Goal: Transaction & Acquisition: Register for event/course

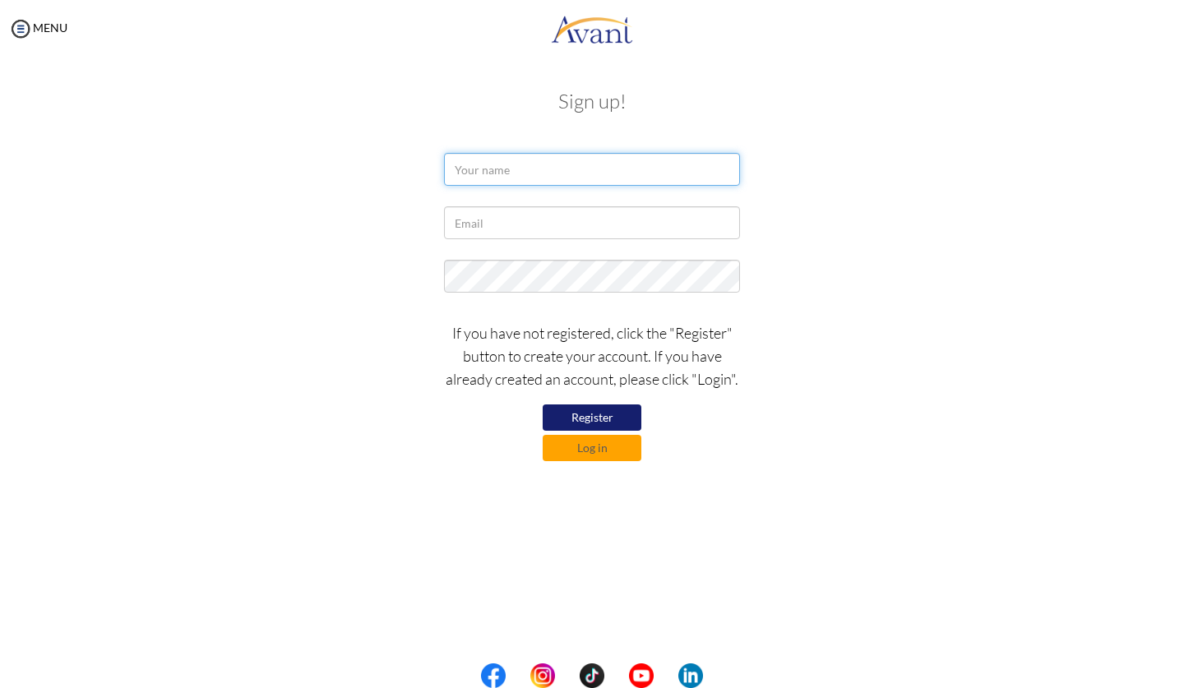
click at [632, 174] on input "text" at bounding box center [592, 169] width 296 height 33
type input "b"
type input "Bea [PERSON_NAME]"
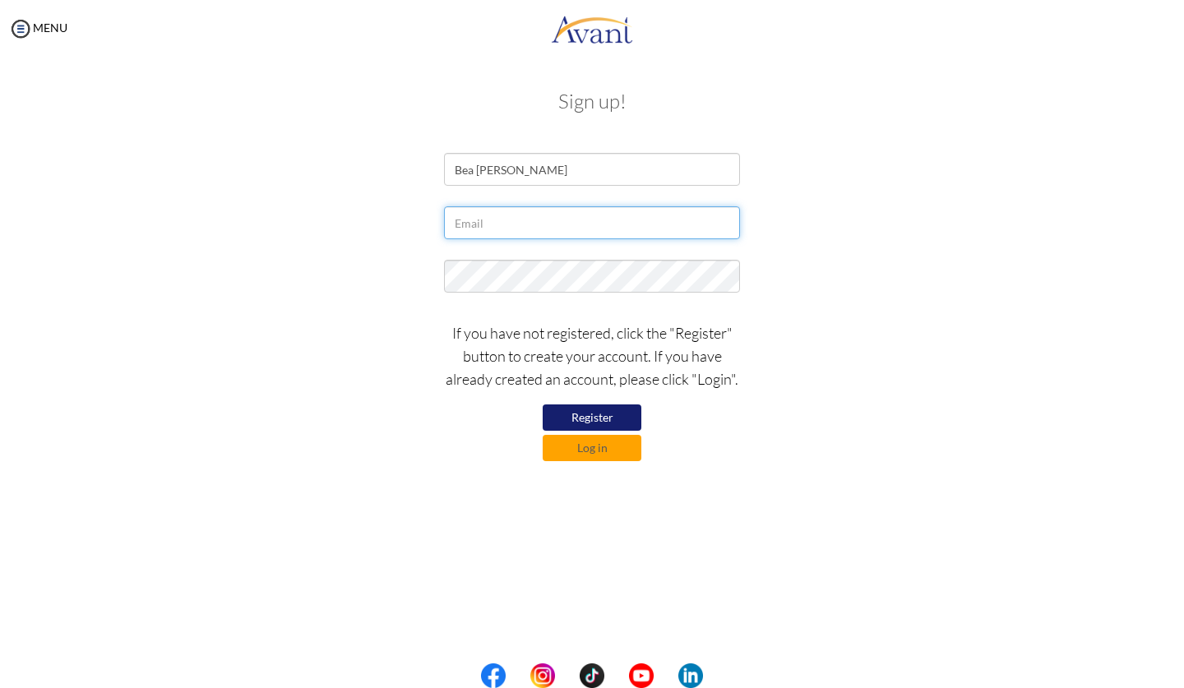
click at [516, 233] on input "text" at bounding box center [592, 222] width 296 height 33
type input "[EMAIL_ADDRESS][DOMAIN_NAME]"
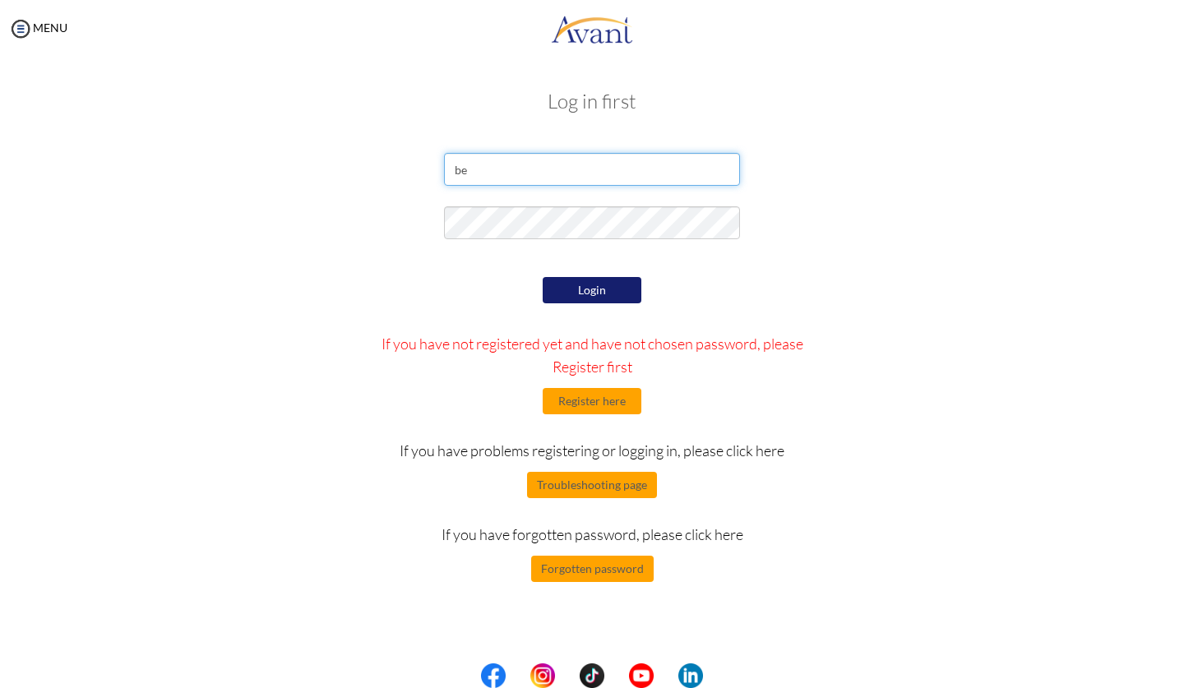
type input "bea"
click at [512, 171] on input "email" at bounding box center [592, 169] width 296 height 33
type input "[EMAIL_ADDRESS][DOMAIN_NAME]"
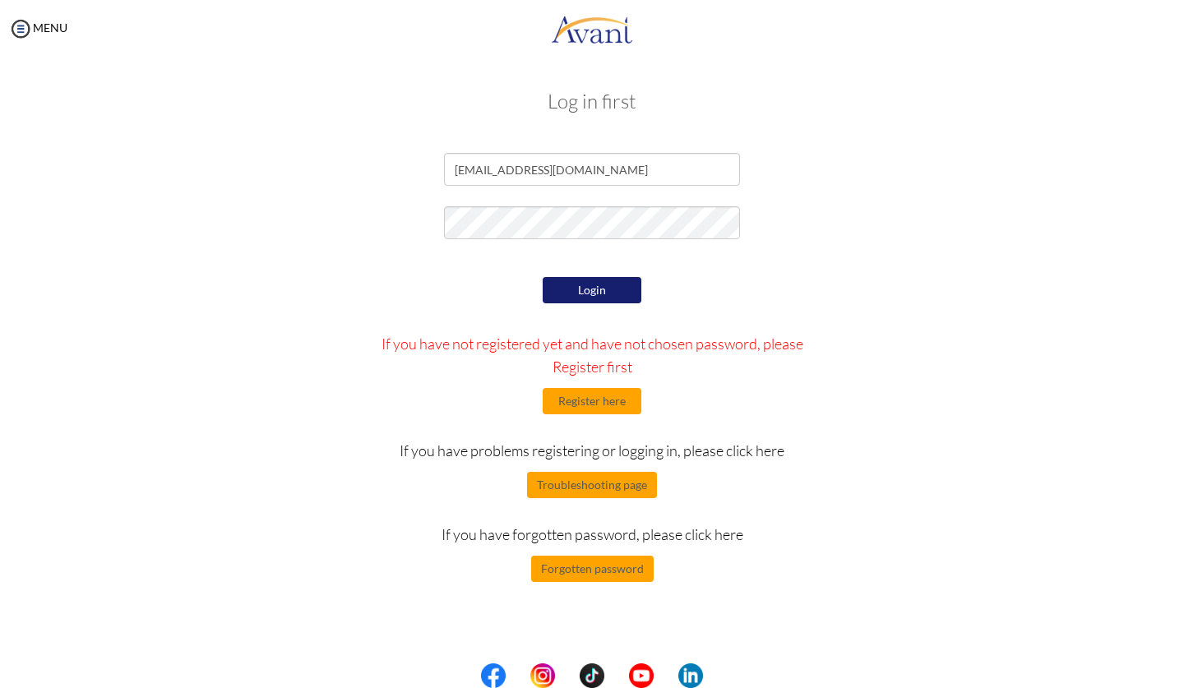
click at [572, 287] on button "Login" at bounding box center [592, 290] width 99 height 26
click at [576, 403] on button "Register here" at bounding box center [592, 401] width 99 height 26
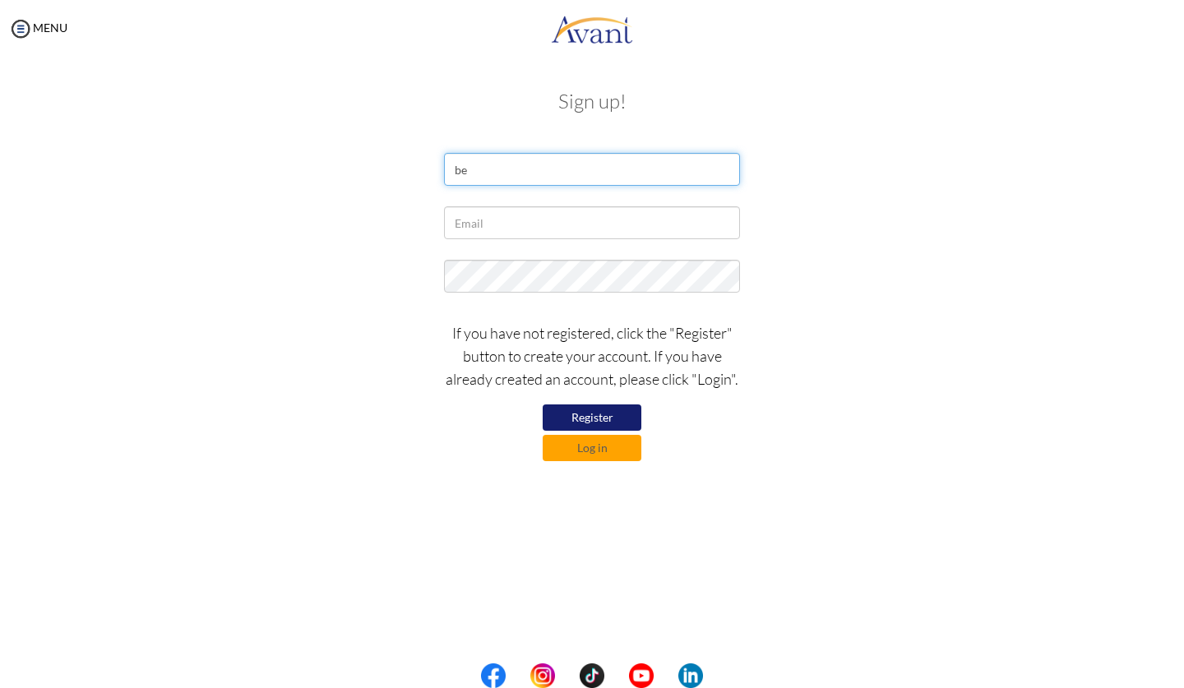
type input "b"
type input "Bea [PERSON_NAME]"
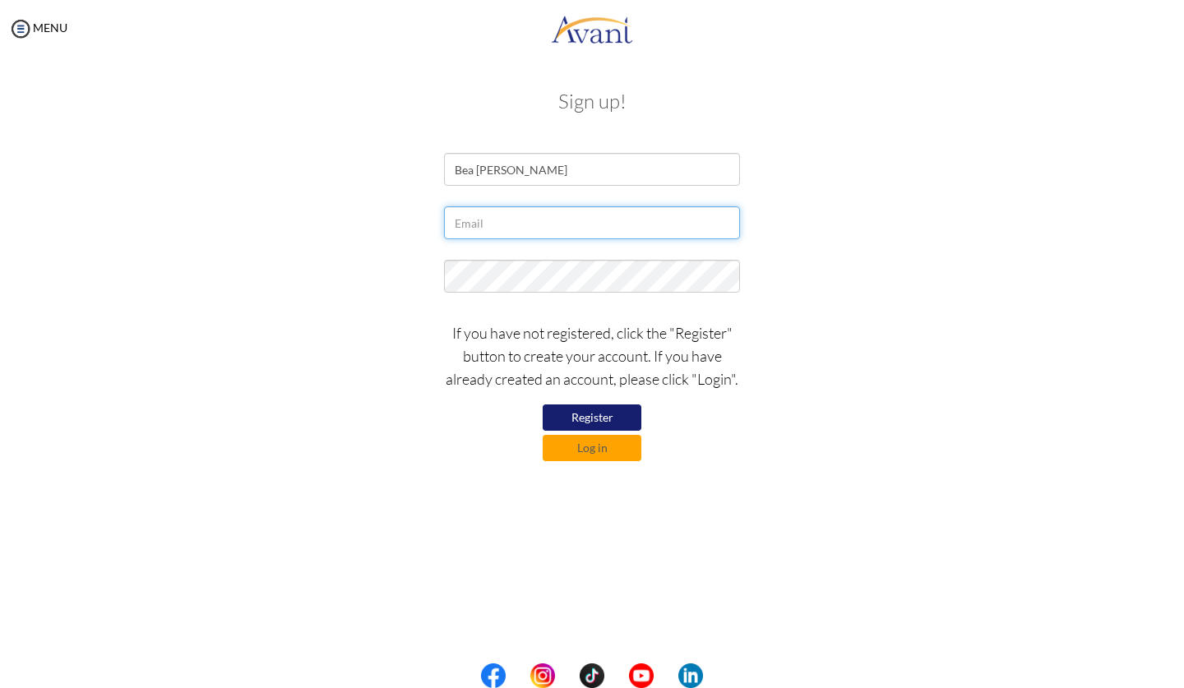
click at [539, 215] on input "text" at bounding box center [592, 222] width 296 height 33
type input "[EMAIL_ADDRESS][DOMAIN_NAME]"
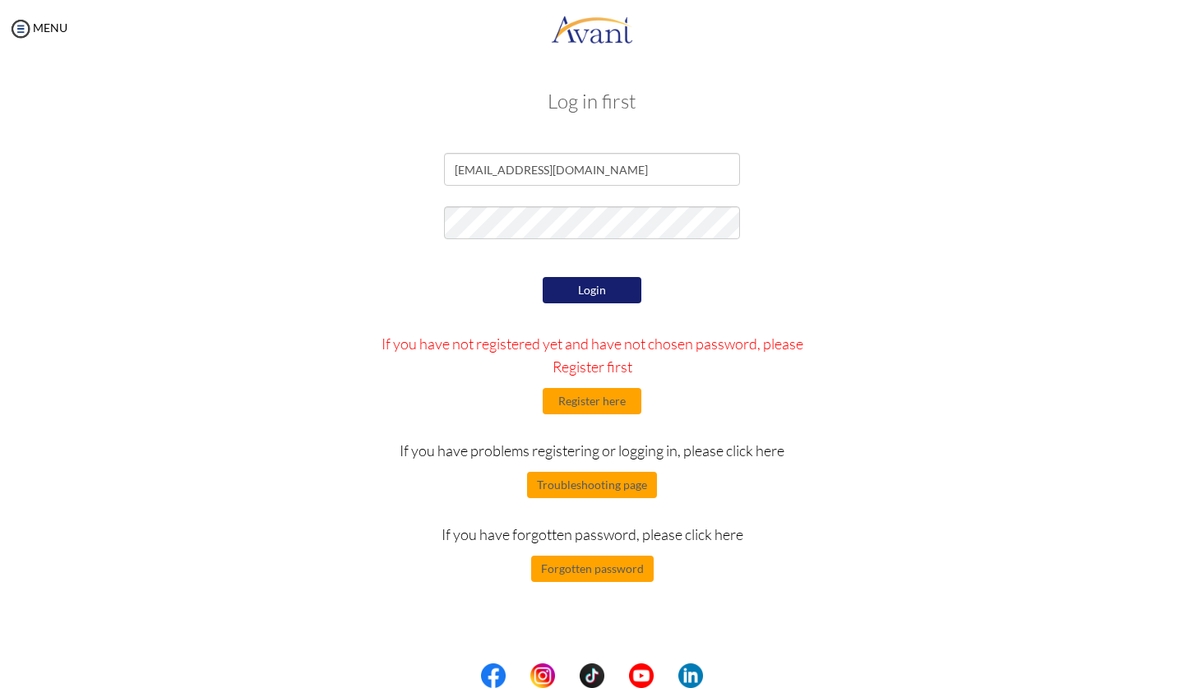
click at [617, 291] on button "Login" at bounding box center [592, 290] width 99 height 26
click at [562, 567] on button "Forgotten password" at bounding box center [592, 569] width 123 height 26
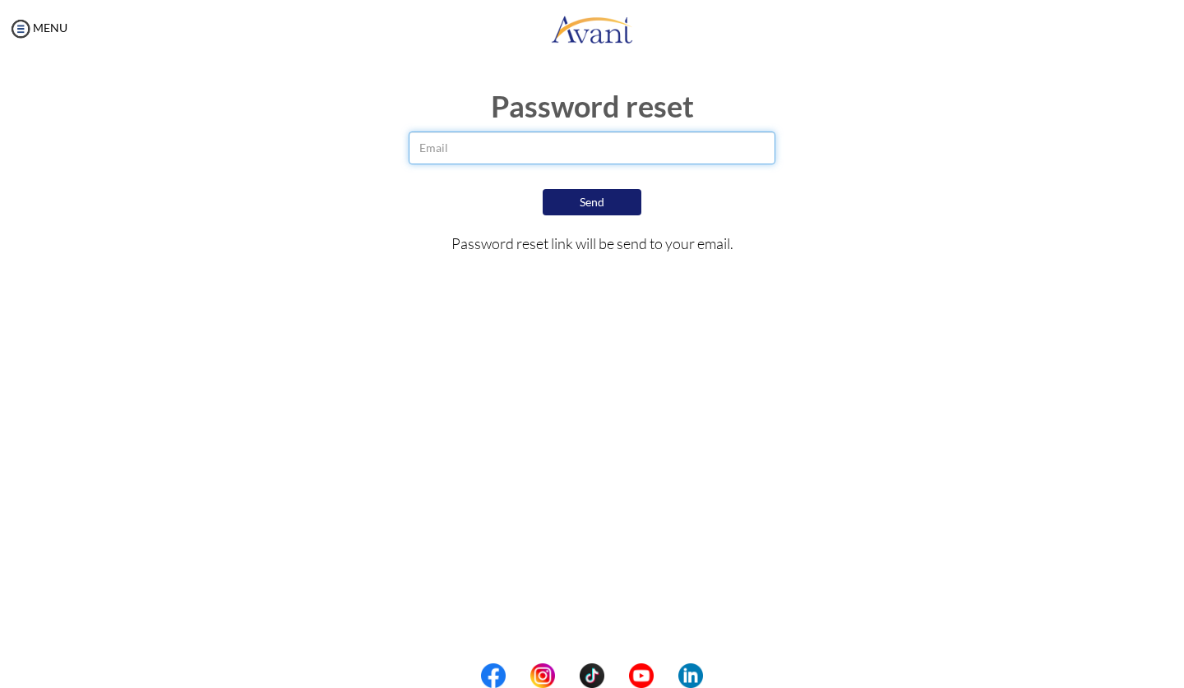
click at [709, 136] on input "email" at bounding box center [593, 148] width 368 height 33
type input "[EMAIL_ADDRESS][DOMAIN_NAME]"
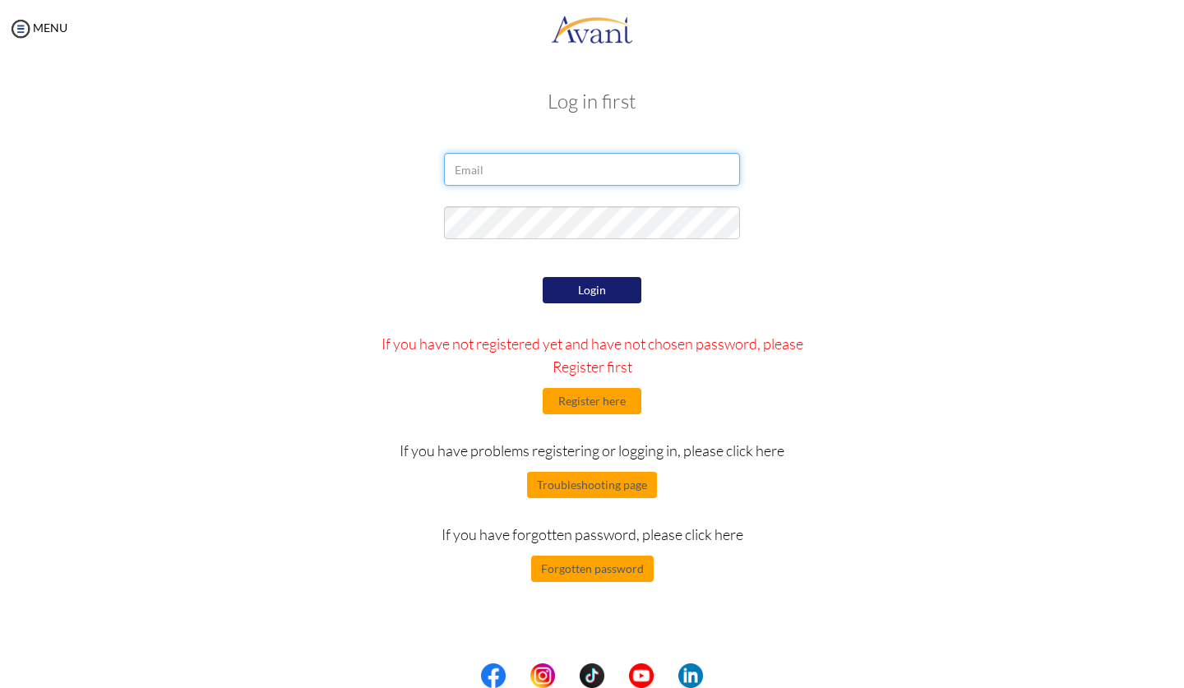
type input "b"
click at [592, 400] on button "Register here" at bounding box center [592, 401] width 99 height 26
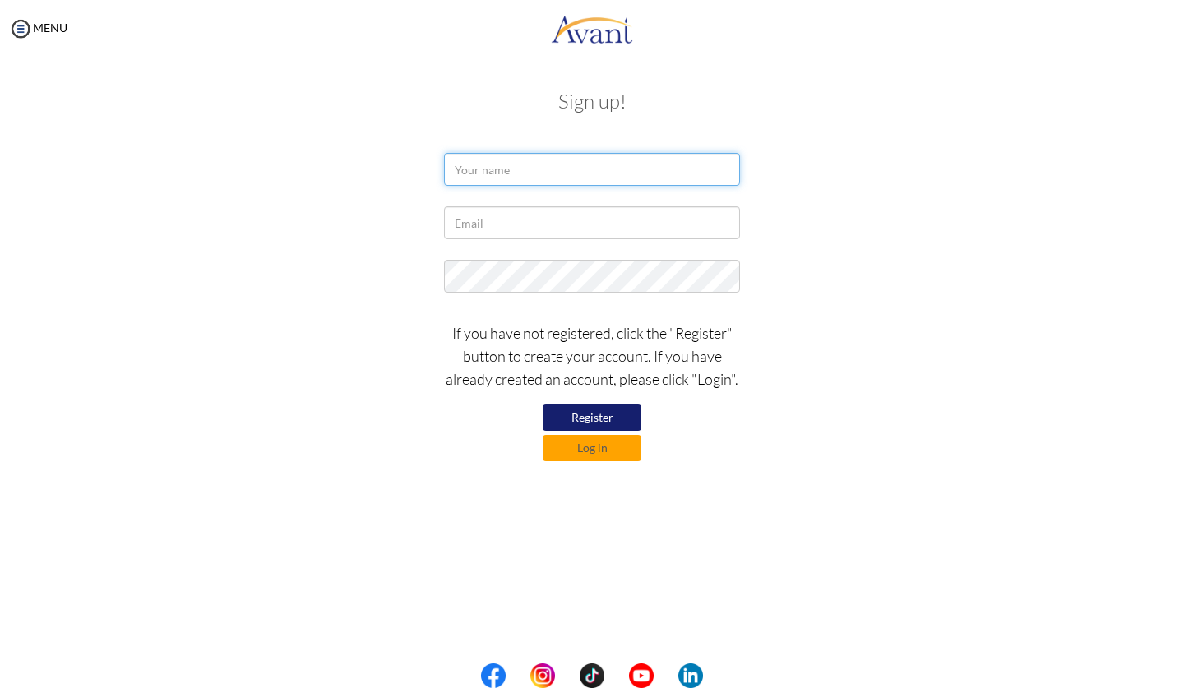
click at [586, 171] on input "text" at bounding box center [592, 169] width 296 height 33
type input "b"
type input "Bea [PERSON_NAME]"
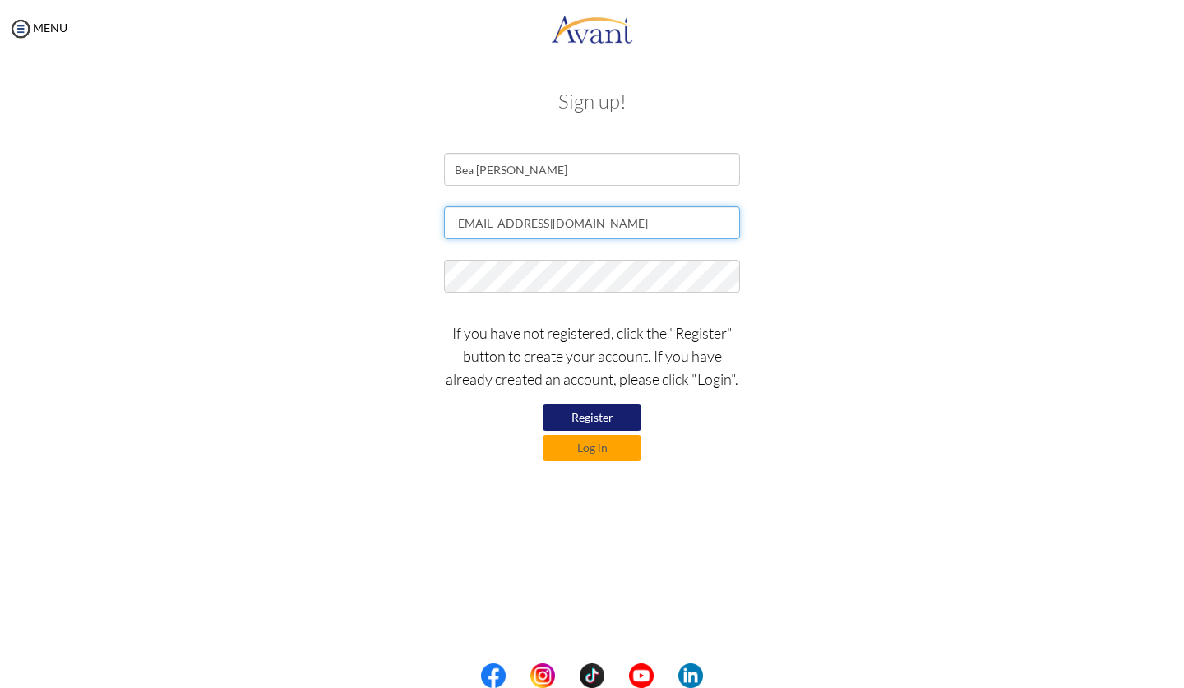
type input "[EMAIL_ADDRESS][DOMAIN_NAME]"
click at [571, 415] on button "Register" at bounding box center [592, 418] width 99 height 26
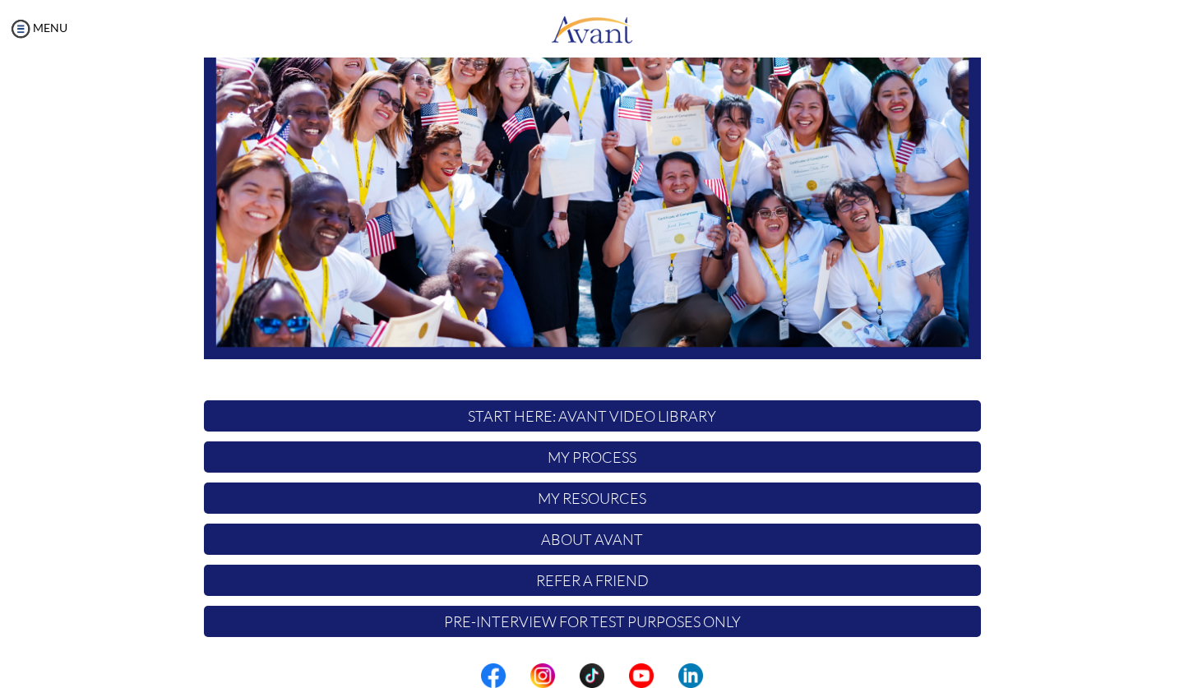
scroll to position [225, 0]
click at [650, 198] on img at bounding box center [592, 142] width 777 height 438
click at [573, 415] on p "START HERE: Avant Video Library" at bounding box center [592, 415] width 777 height 31
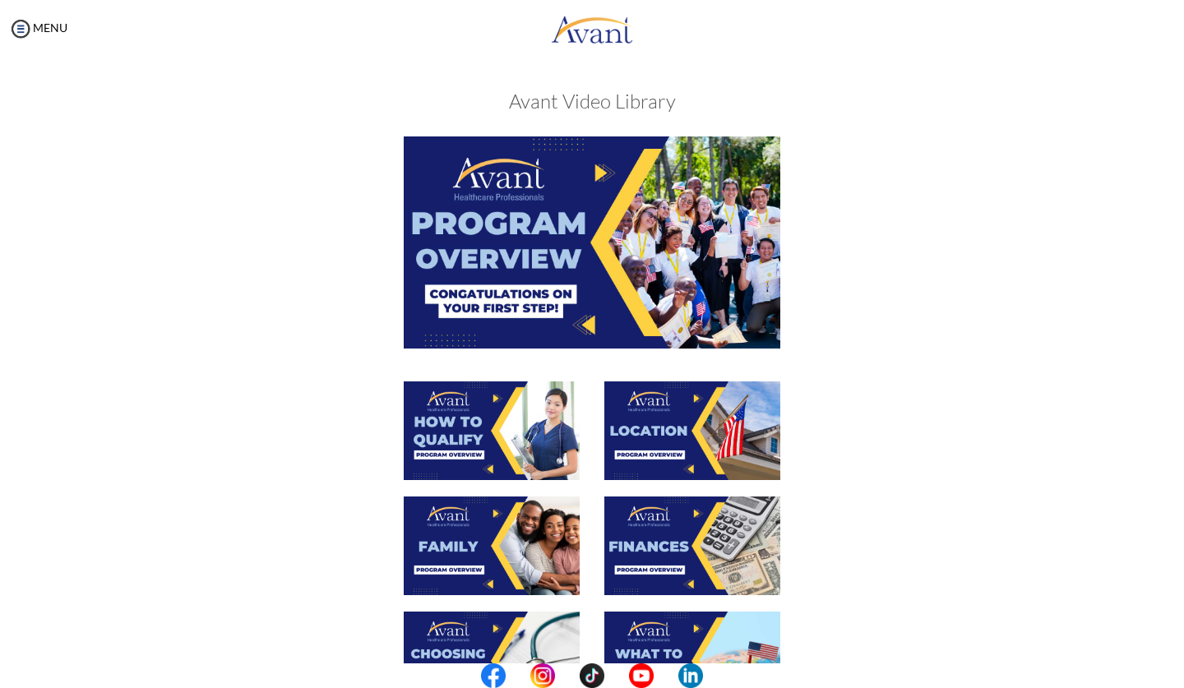
scroll to position [73, 0]
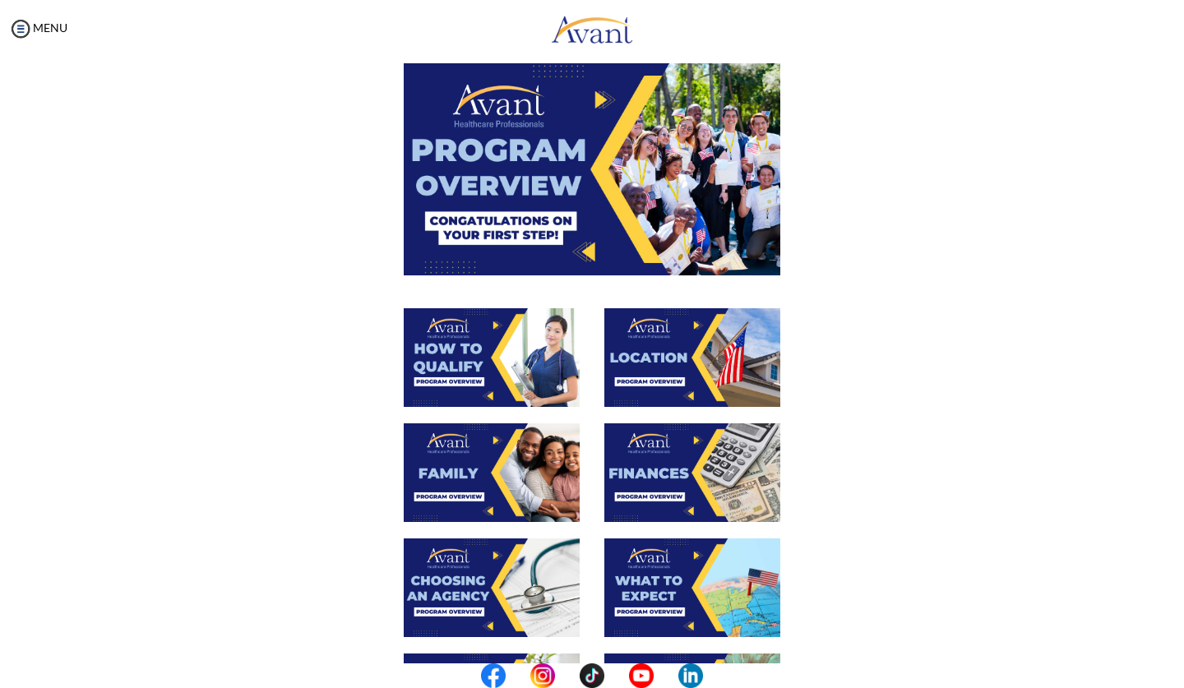
click at [600, 100] on img at bounding box center [592, 168] width 377 height 211
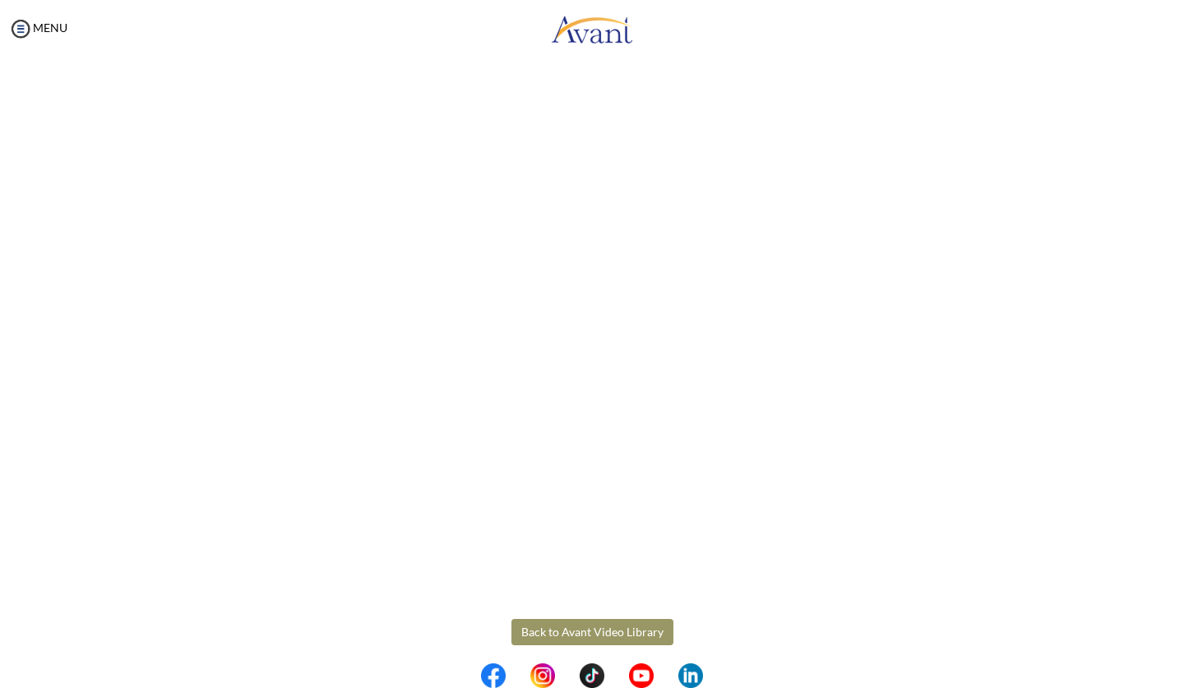
scroll to position [0, 0]
click at [595, 623] on body "Maintenance break. Please come back in 2 hours. MENU My Status What is the next…" at bounding box center [592, 344] width 1184 height 688
click at [561, 626] on button "Back to Avant Video Library" at bounding box center [593, 632] width 162 height 26
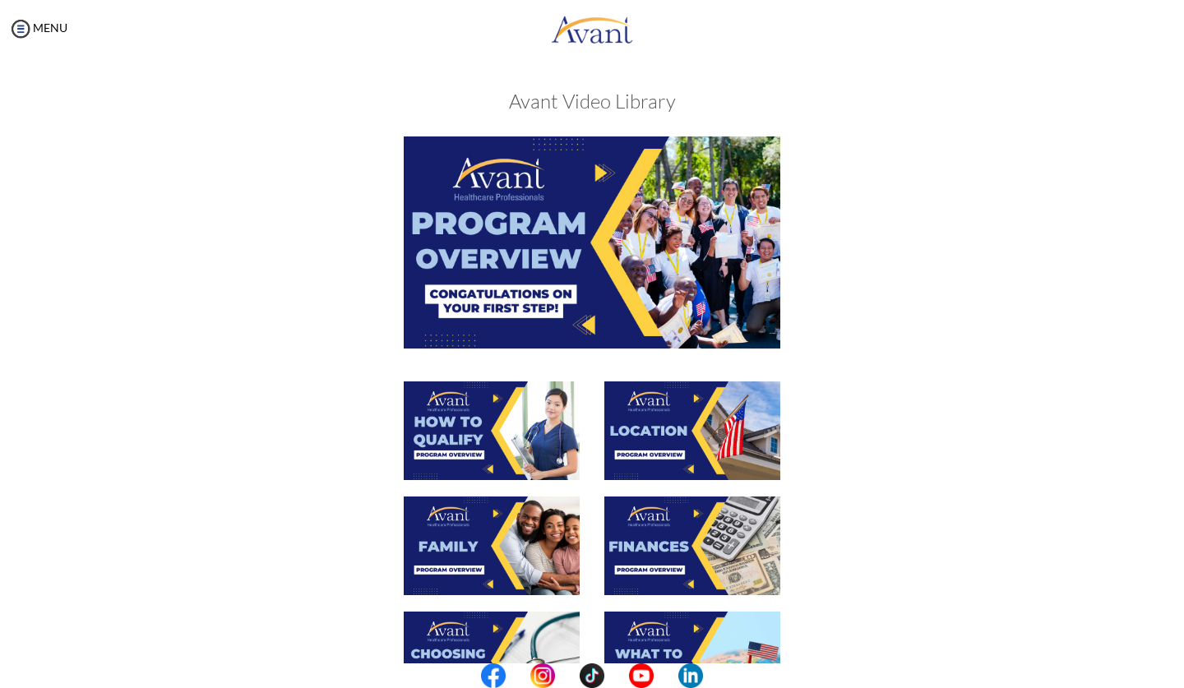
scroll to position [61, 0]
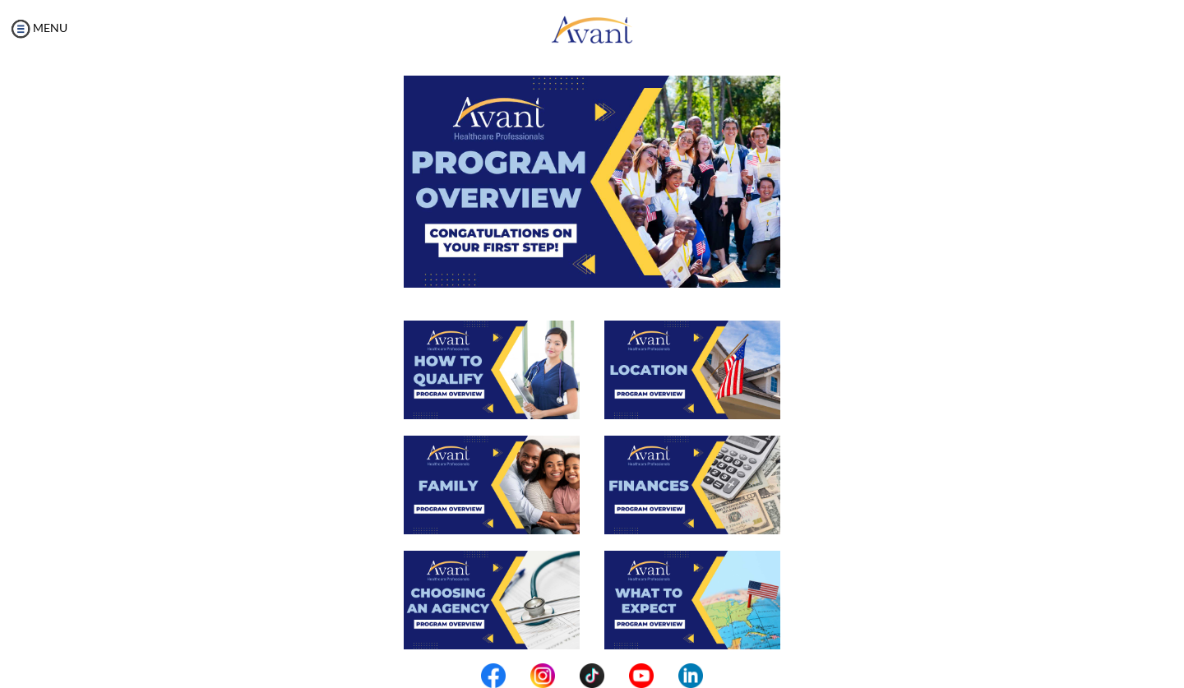
click at [574, 362] on img at bounding box center [492, 370] width 176 height 99
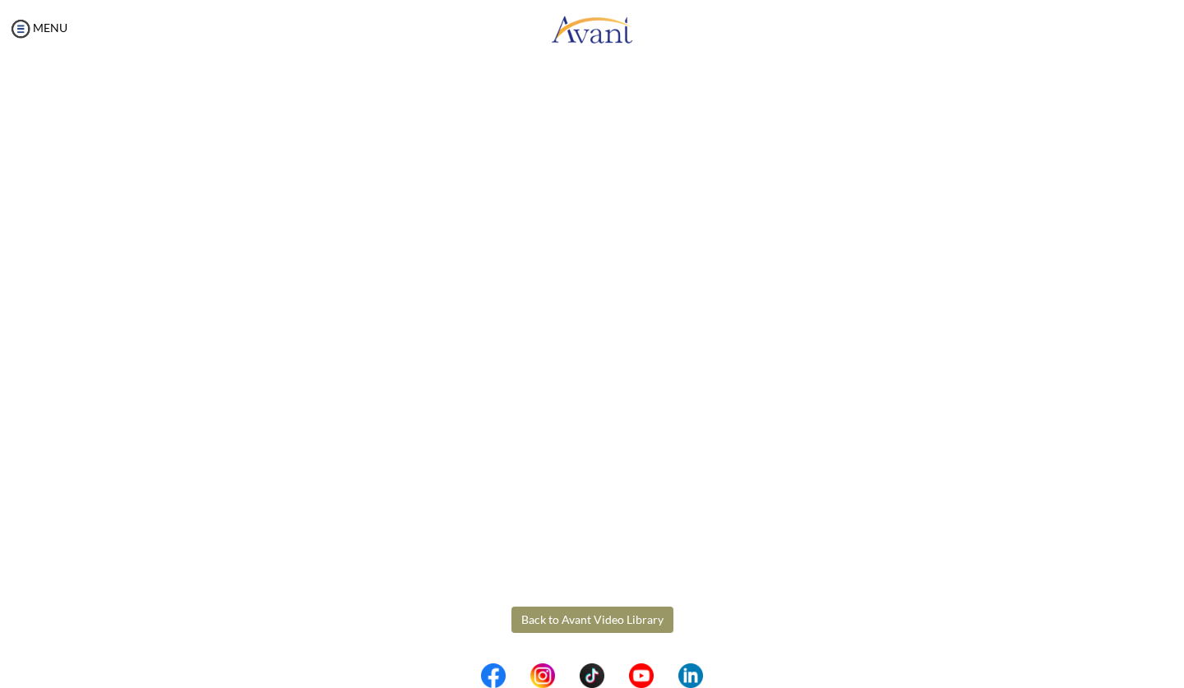
scroll to position [120, 0]
click at [606, 619] on body "Maintenance break. Please come back in 2 hours. MENU My Status What is the next…" at bounding box center [592, 344] width 1184 height 688
click at [590, 612] on button "Back to Avant Video Library" at bounding box center [593, 621] width 162 height 26
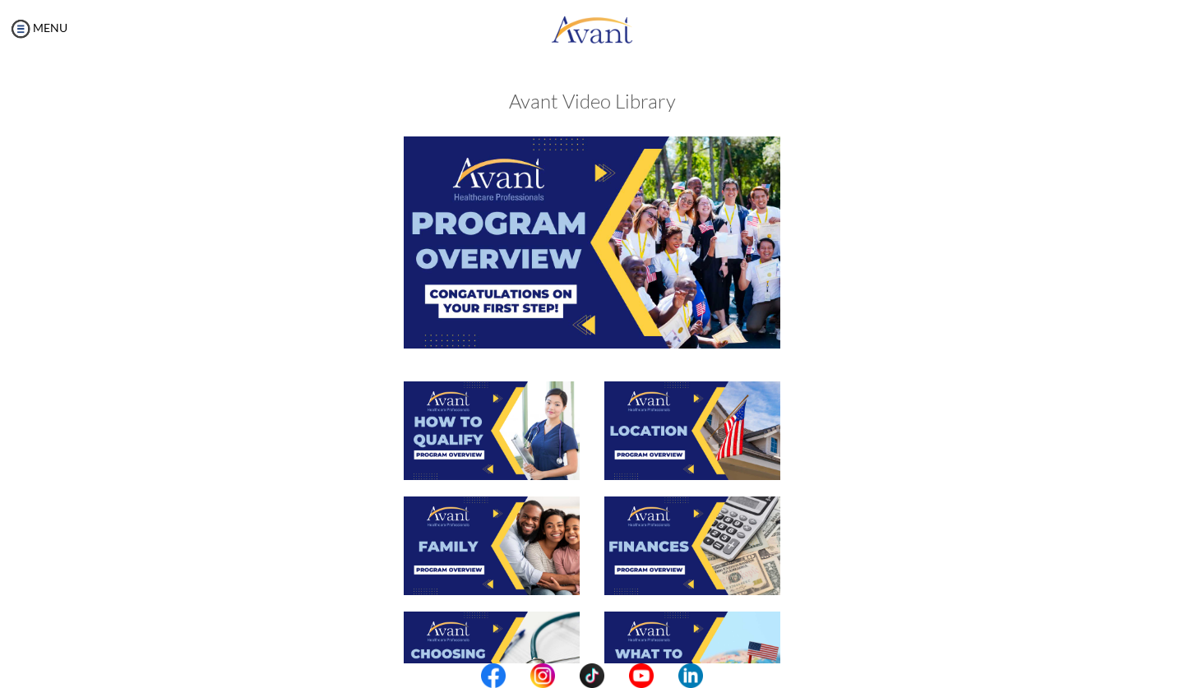
scroll to position [362, 0]
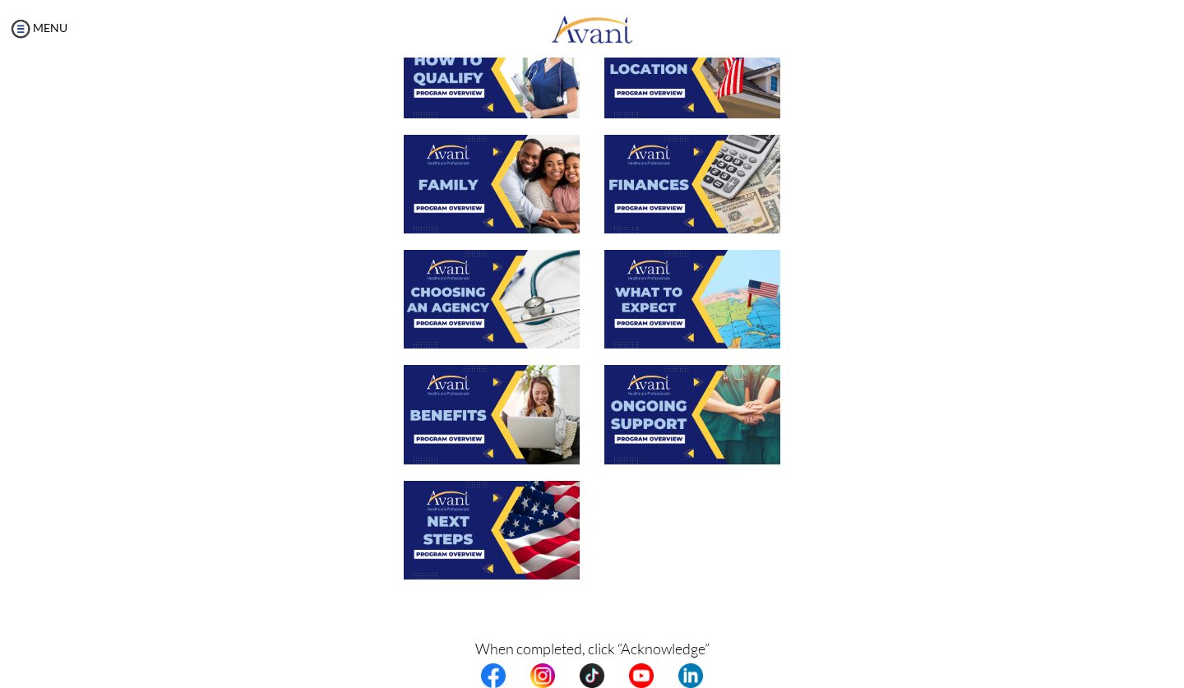
click at [613, 197] on img at bounding box center [692, 184] width 176 height 99
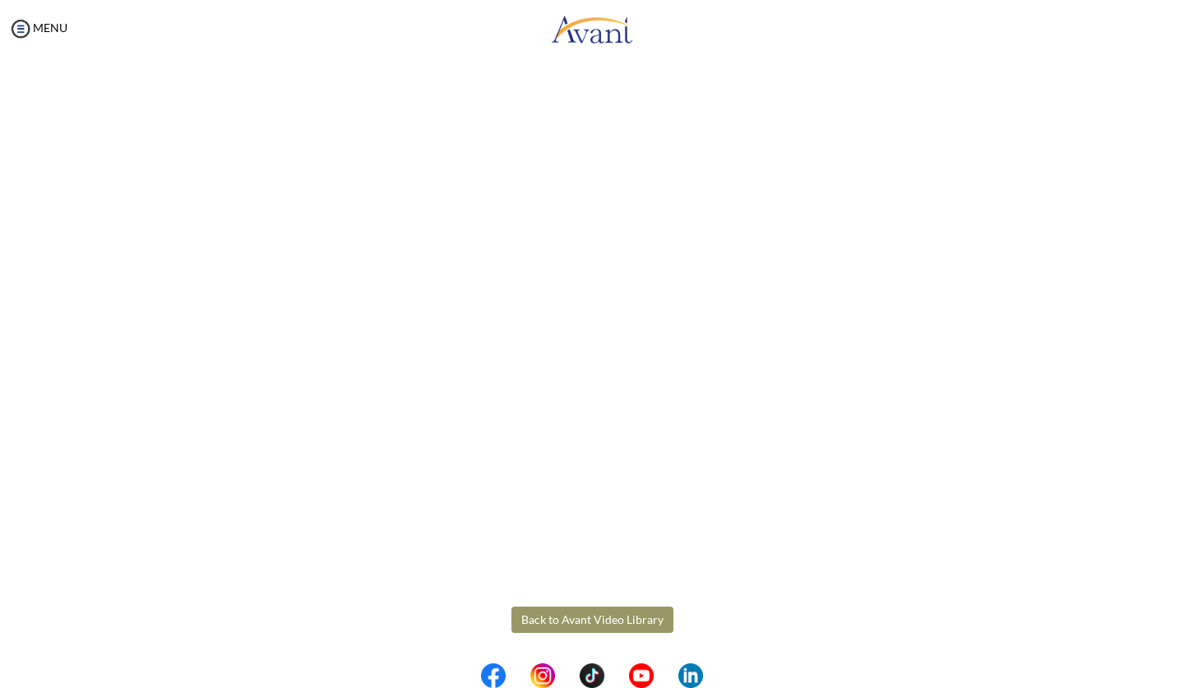
scroll to position [120, 0]
click at [585, 621] on body "Maintenance break. Please come back in 2 hours. MENU My Status What is the next…" at bounding box center [592, 344] width 1184 height 688
click at [598, 619] on button "Back to Avant Video Library" at bounding box center [593, 621] width 162 height 26
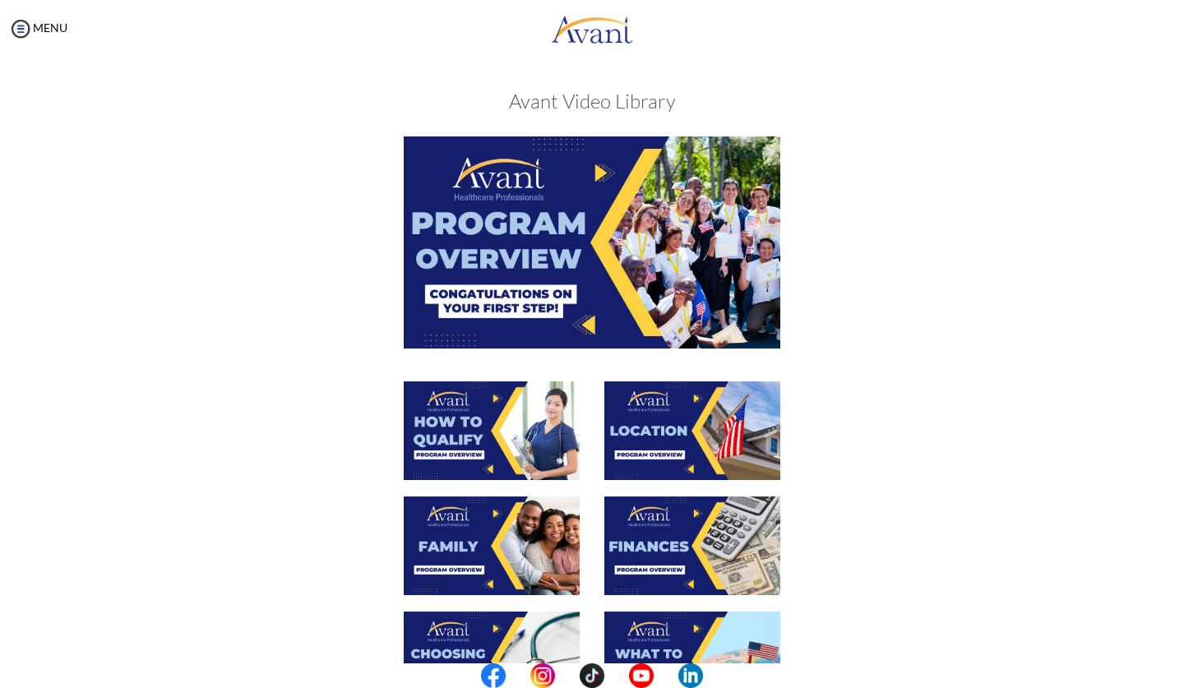
scroll to position [331, 0]
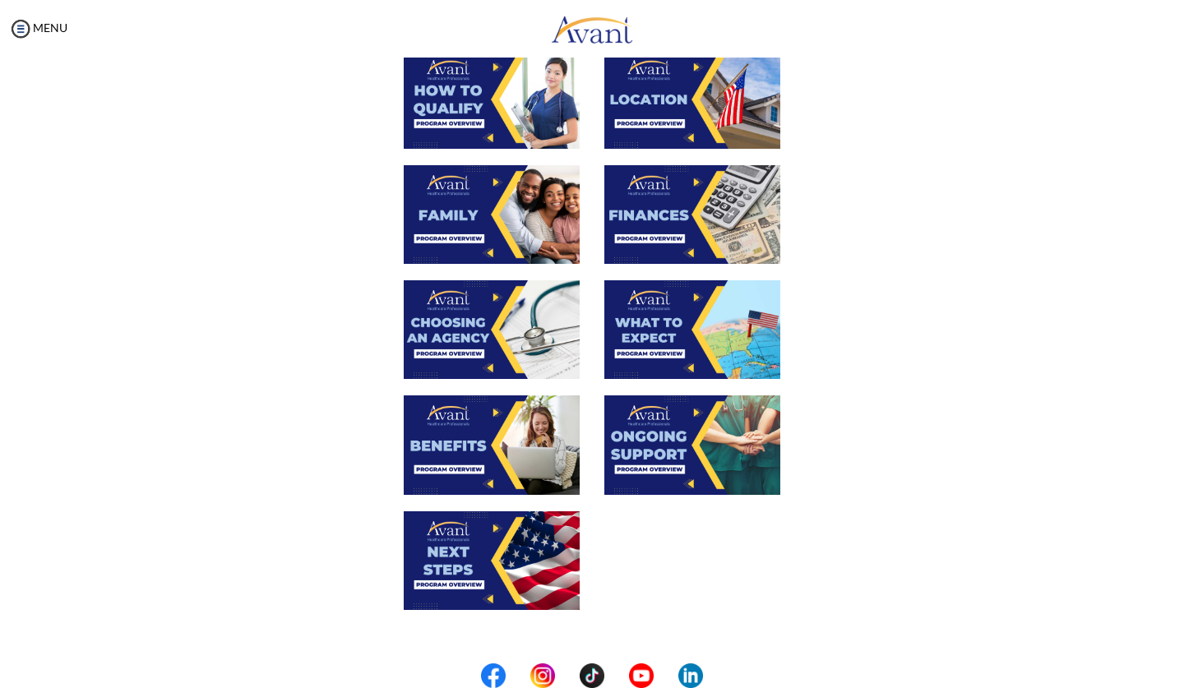
click at [663, 321] on img at bounding box center [692, 329] width 176 height 99
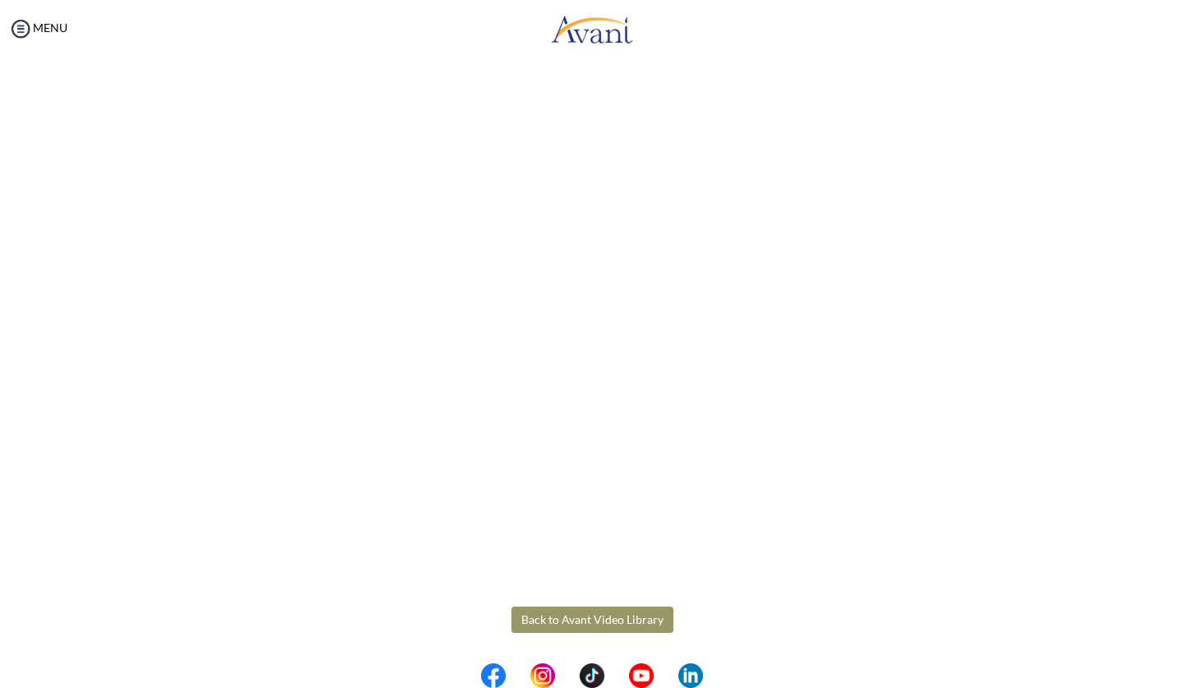
scroll to position [296, 0]
click at [562, 615] on button "Back to Avant Video Library" at bounding box center [593, 620] width 162 height 26
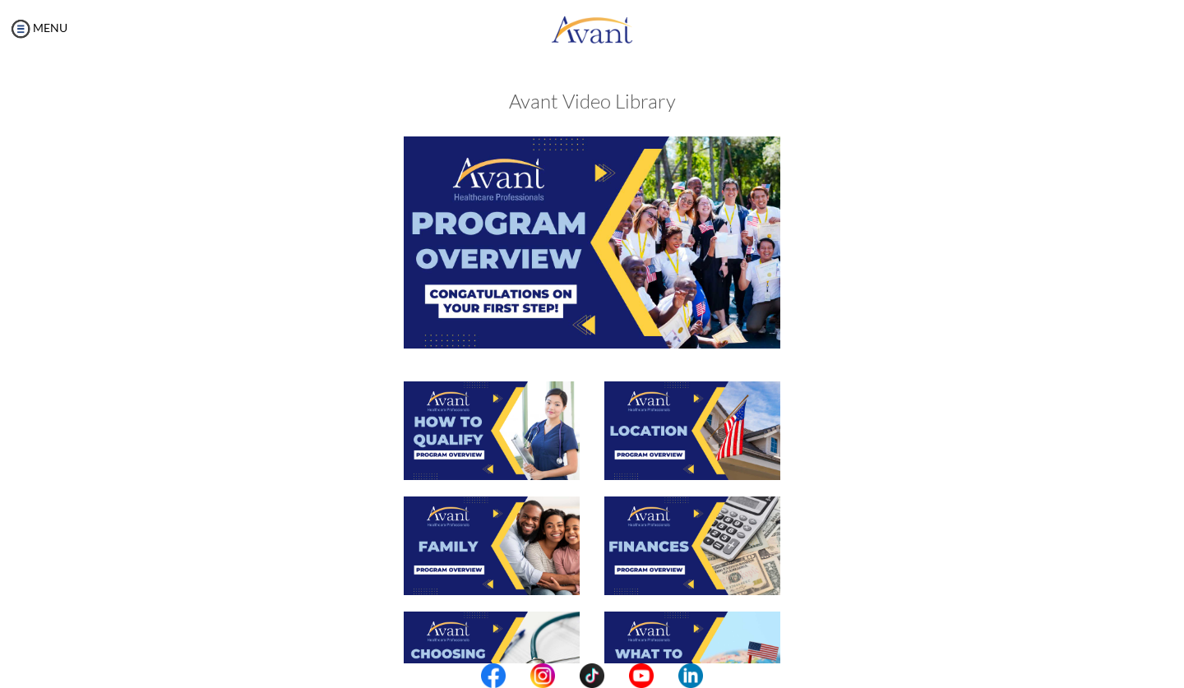
scroll to position [123, 0]
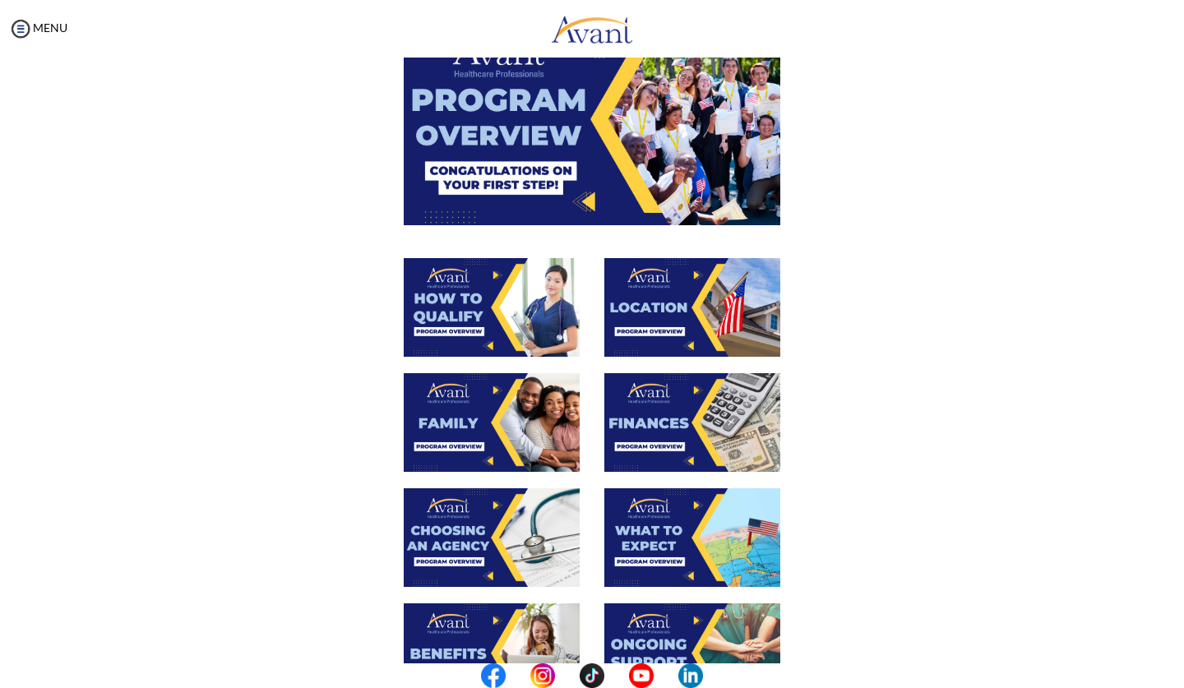
click at [625, 422] on img at bounding box center [692, 422] width 176 height 99
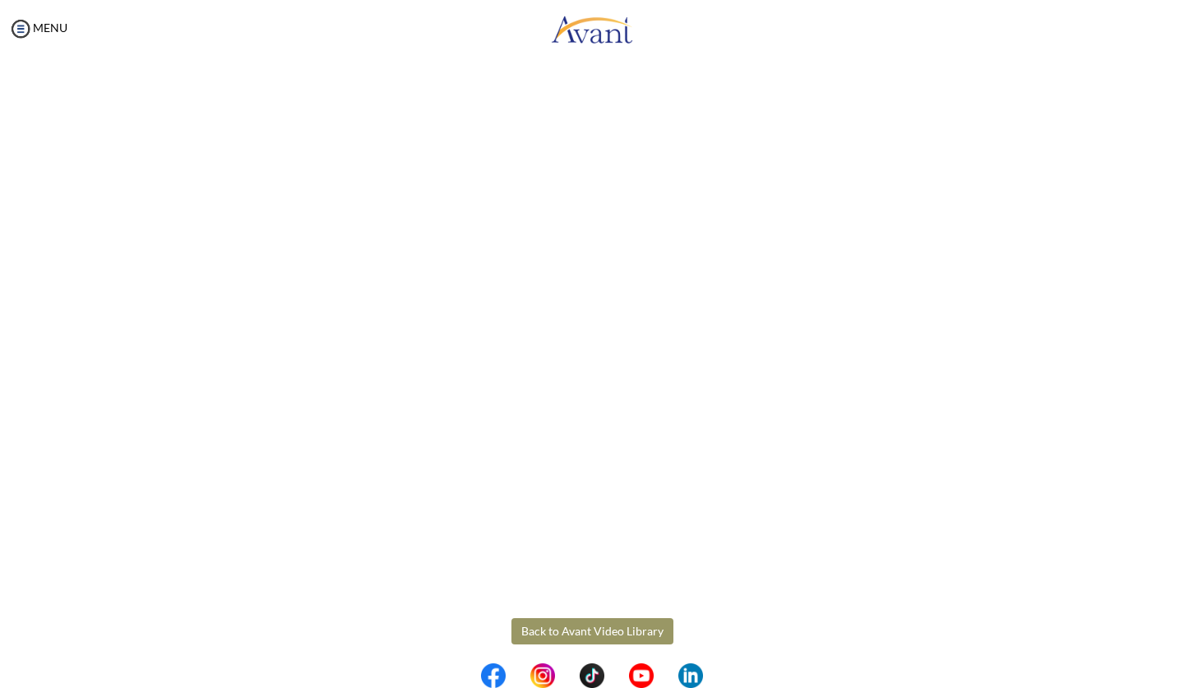
scroll to position [113, 0]
click at [579, 624] on body "Maintenance break. Please come back in 2 hours. MENU My Status What is the next…" at bounding box center [592, 344] width 1184 height 688
click at [554, 623] on button "Back to Avant Video Library" at bounding box center [593, 621] width 162 height 26
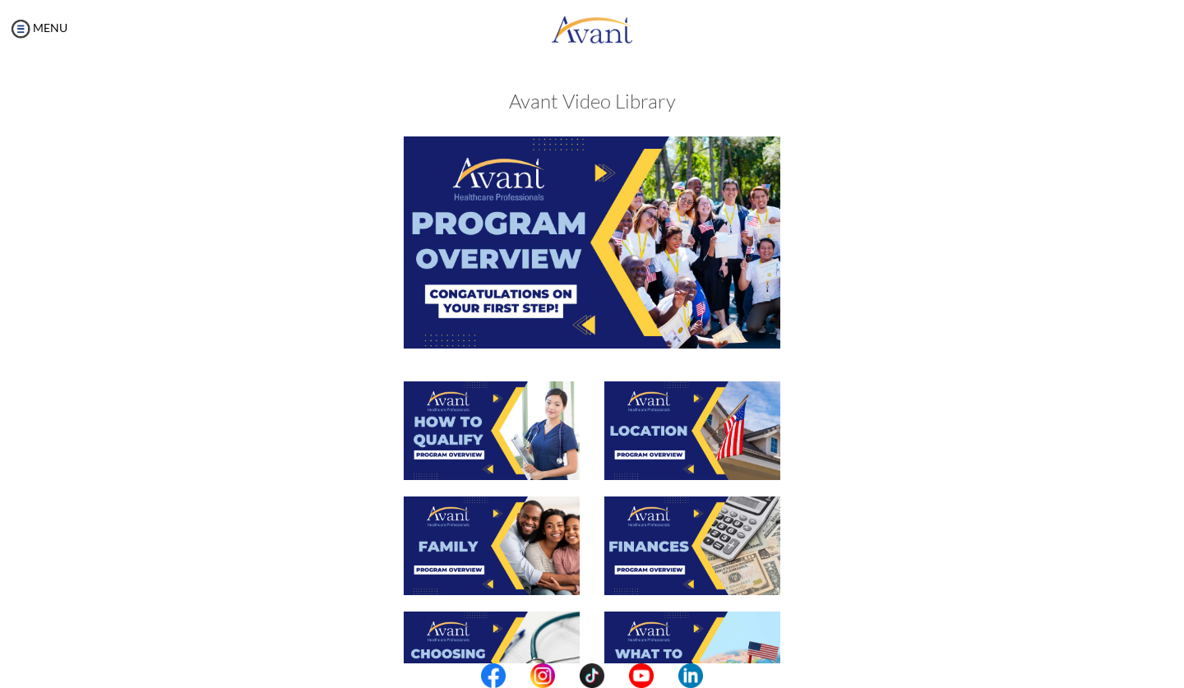
click at [666, 612] on img at bounding box center [692, 661] width 176 height 99
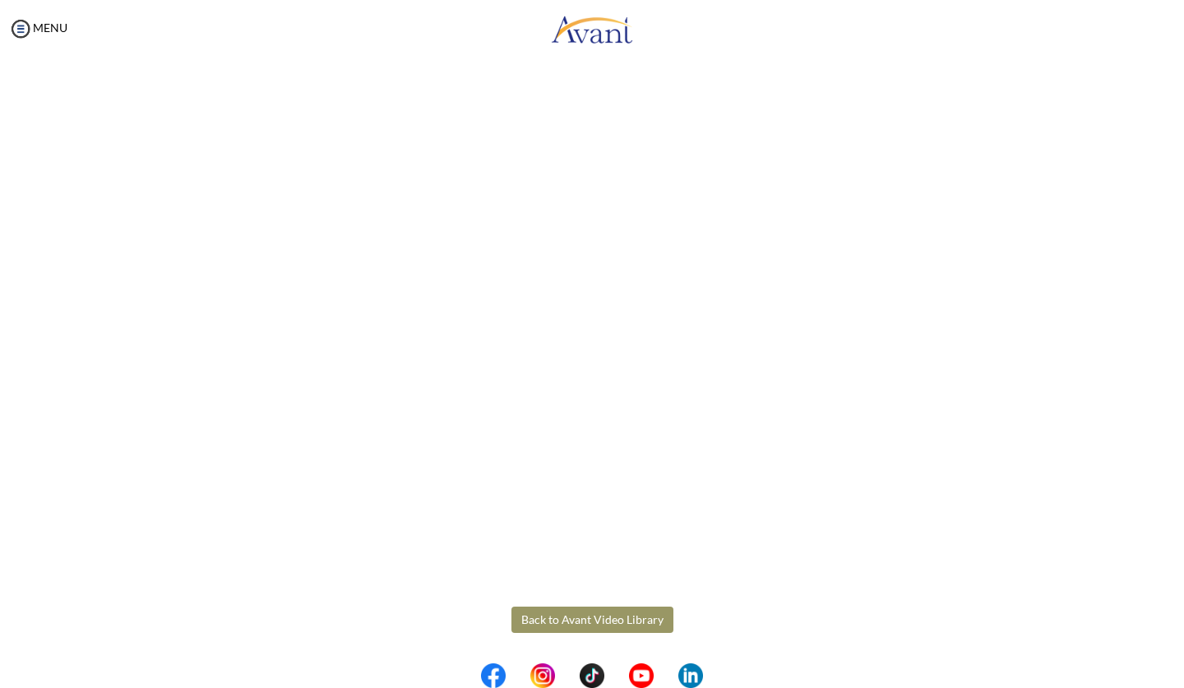
scroll to position [296, 0]
click at [618, 627] on body "Maintenance break. Please come back in 2 hours. MENU My Status What is the next…" at bounding box center [592, 344] width 1184 height 688
click at [617, 621] on button "Back to Avant Video Library" at bounding box center [593, 620] width 162 height 26
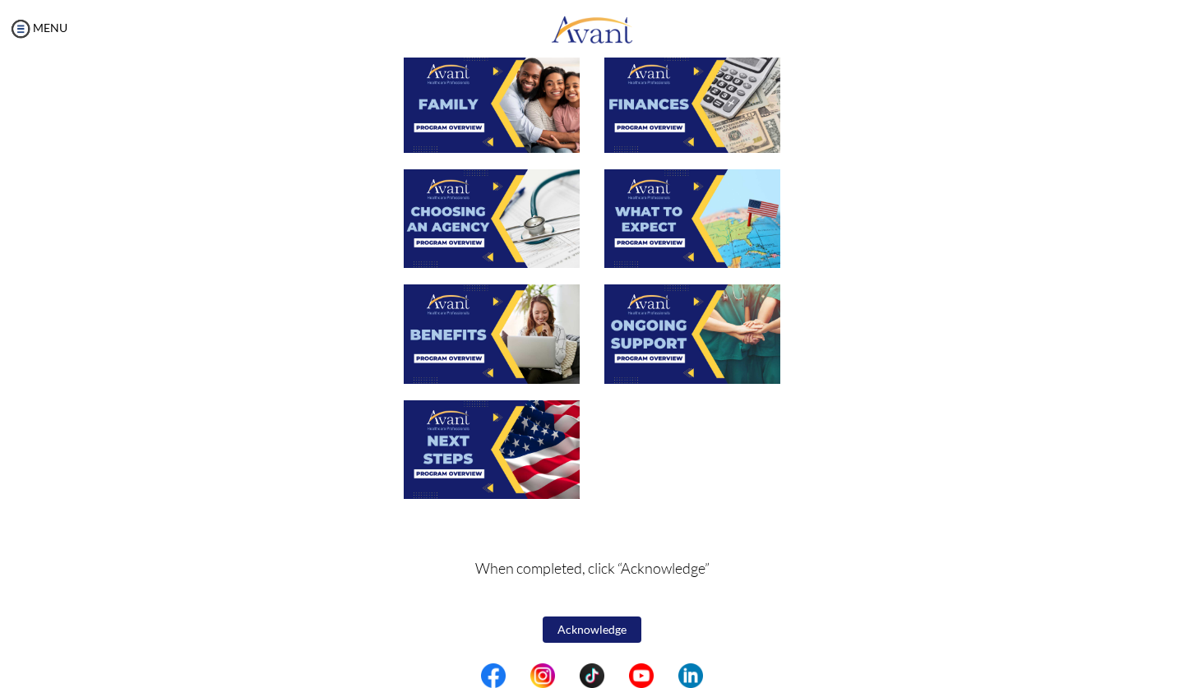
scroll to position [442, 0]
click at [656, 331] on img at bounding box center [692, 334] width 176 height 99
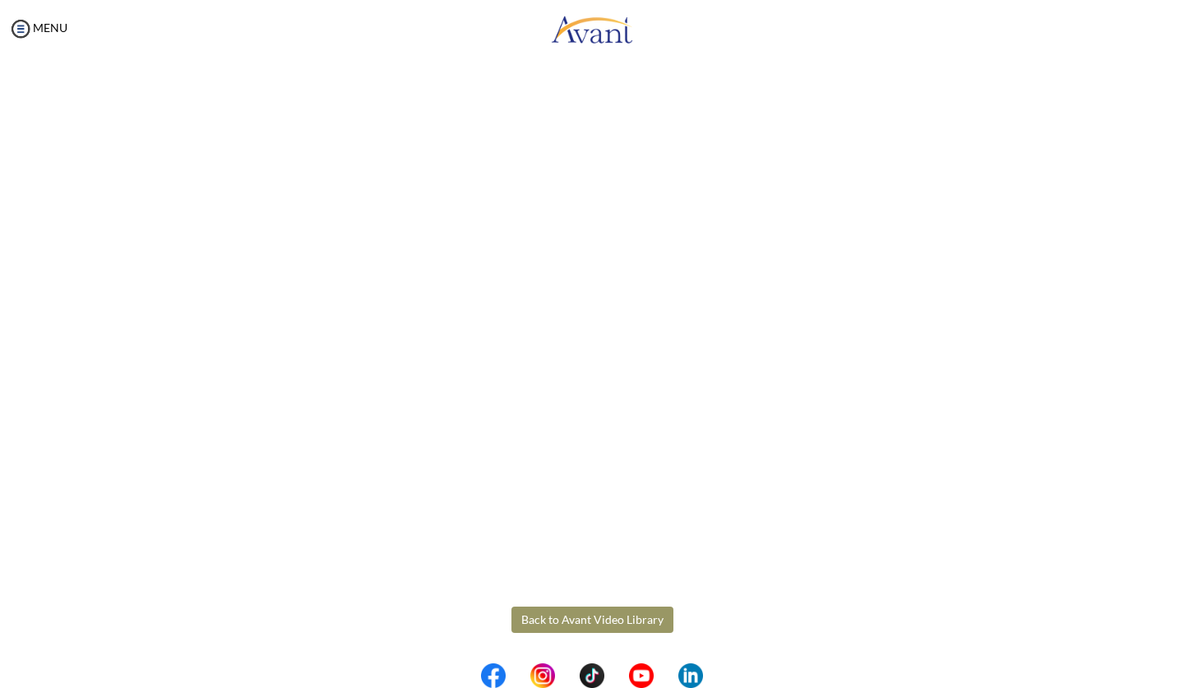
scroll to position [296, 0]
click at [561, 618] on body "Maintenance break. Please come back in 2 hours. MENU My Status What is the next…" at bounding box center [592, 344] width 1184 height 688
click at [549, 618] on button "Back to Avant Video Library" at bounding box center [593, 620] width 162 height 26
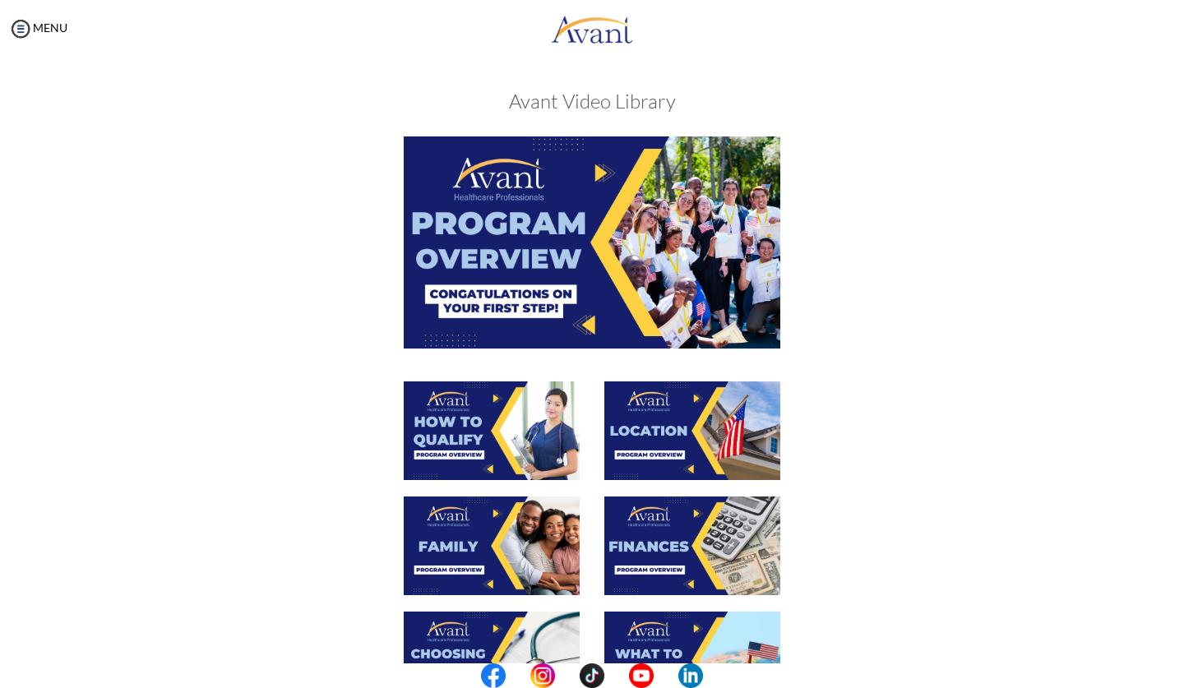
scroll to position [90, 0]
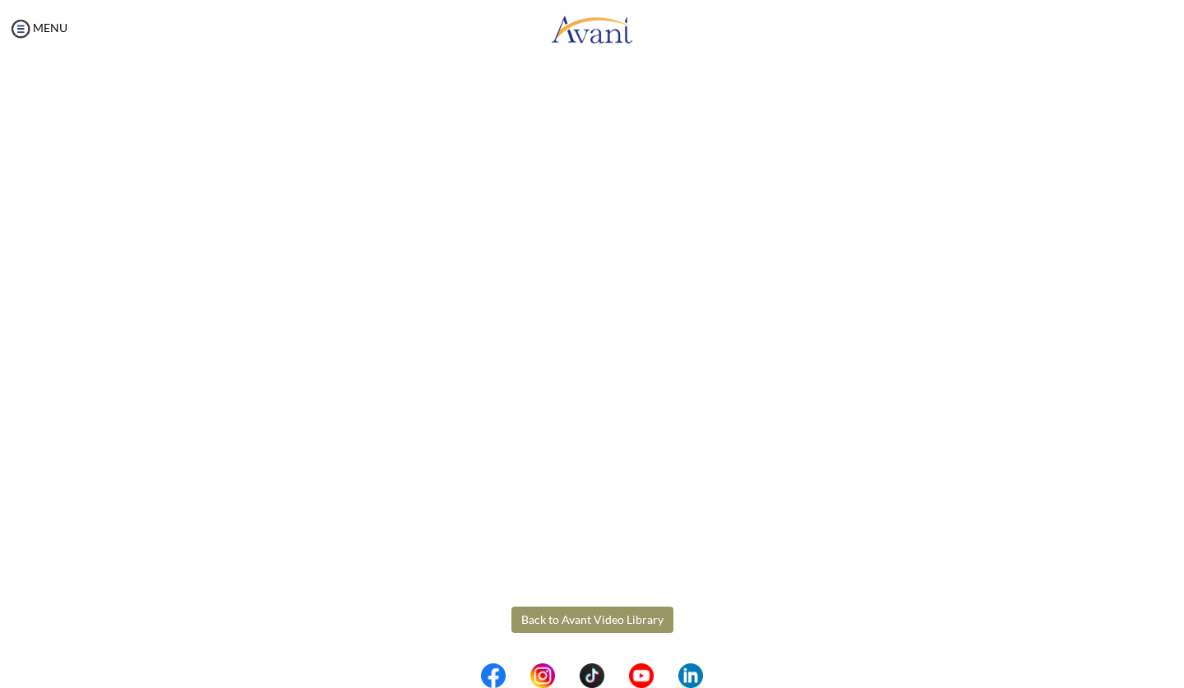
scroll to position [296, 0]
click at [546, 615] on body "Maintenance break. Please come back in 2 hours. MENU My Status What is the next…" at bounding box center [592, 344] width 1184 height 688
click at [633, 616] on button "Back to Avant Video Library" at bounding box center [593, 620] width 162 height 26
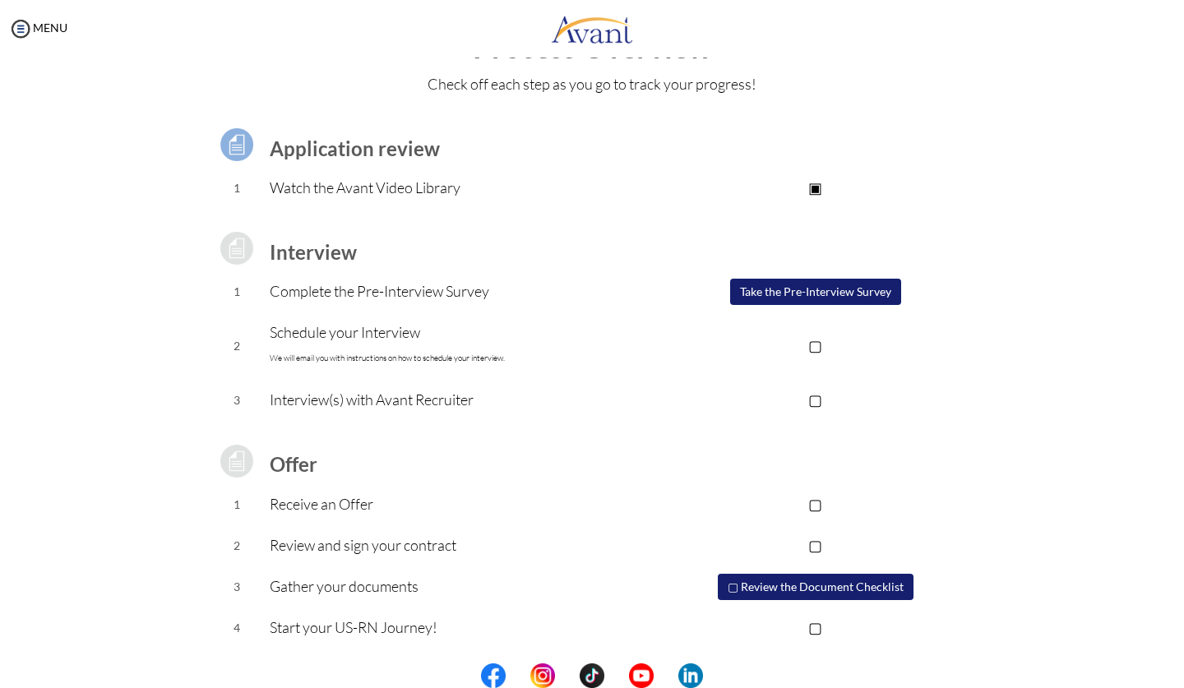
scroll to position [58, 0]
